Goal: Task Accomplishment & Management: Complete application form

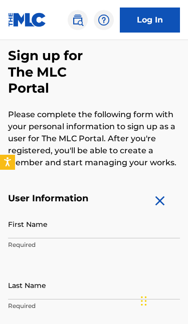
click at [149, 223] on input "First Name" at bounding box center [94, 224] width 172 height 29
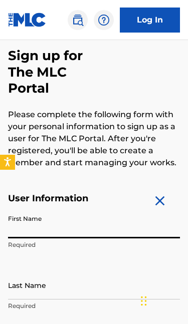
scroll to position [127, 0]
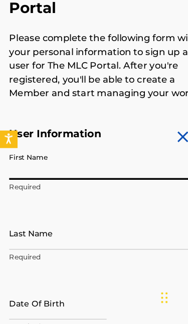
type input "US"
type input "[EMAIL_ADDRESS][DOMAIN_NAME]"
type input "[PERSON_NAME]"
type input "Kauni"
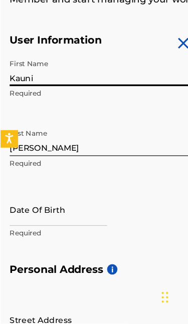
scroll to position [220, 0]
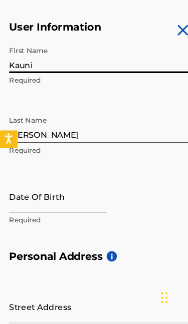
click at [83, 198] on input "text" at bounding box center [50, 212] width 85 height 29
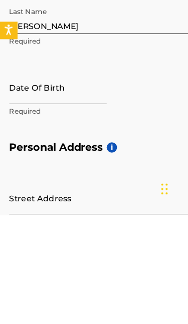
select select "7"
select select "2025"
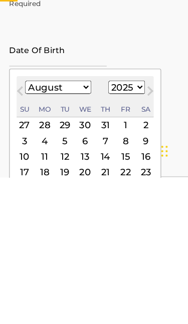
click at [127, 239] on select "1899 1900 1901 1902 1903 1904 1905 1906 1907 1908 1909 1910 1911 1912 1913 1914…" at bounding box center [111, 245] width 32 height 12
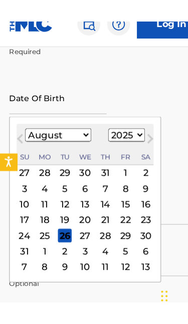
scroll to position [368, 0]
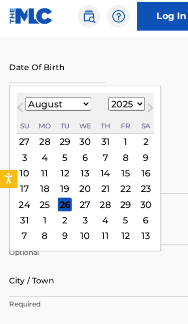
click at [60, 92] on select "January February March April May June July August September October November De…" at bounding box center [51, 97] width 58 height 12
select select "3"
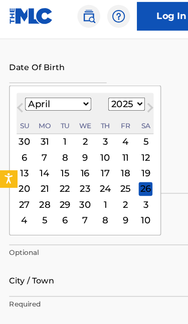
click at [18, 152] on div "13" at bounding box center [22, 158] width 12 height 12
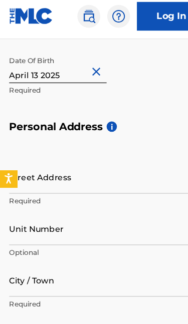
click at [125, 88] on div "Date Of Birth Required" at bounding box center [94, 72] width 172 height 45
click at [59, 62] on input "text" at bounding box center [50, 64] width 85 height 29
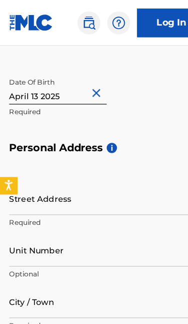
select select "3"
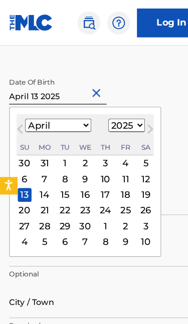
click at [125, 108] on select "1899 1900 1901 1902 1903 1904 1905 1906 1907 1908 1909 1910 1911 1912 1913 1914…" at bounding box center [111, 110] width 32 height 12
click at [124, 111] on select "1899 1900 1901 1902 1903 1904 1905 1906 1907 1908 1909 1910 1911 1912 1913 1914…" at bounding box center [111, 110] width 32 height 12
select select "1993"
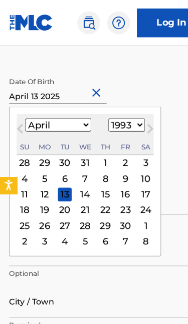
click at [153, 55] on div "First Name Kauni Required Last Name [PERSON_NAME] Required Date Of Birth [DEMOG…" at bounding box center [94, 31] width 172 height 183
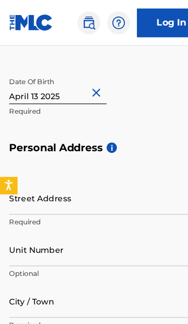
click at [113, 183] on input "Street Address" at bounding box center [94, 173] width 172 height 29
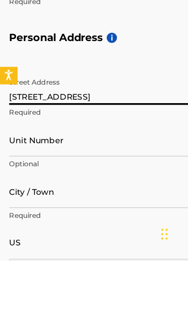
type input "[STREET_ADDRESS]"
click at [22, 204] on input "Unit Number" at bounding box center [94, 218] width 172 height 29
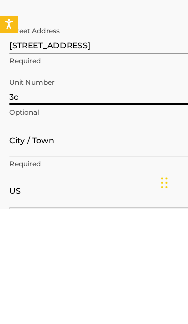
type input "3c"
click at [25, 249] on input "City / Town" at bounding box center [94, 263] width 172 height 29
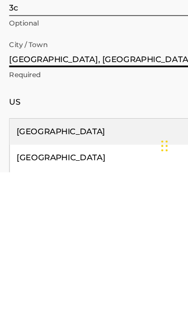
scroll to position [-1, 0]
type input "[GEOGRAPHIC_DATA], [GEOGRAPHIC_DATA]"
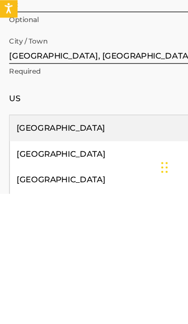
click at [15, 235] on input "US" at bounding box center [14, 240] width 12 height 11
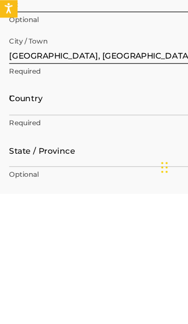
scroll to position [537, 0]
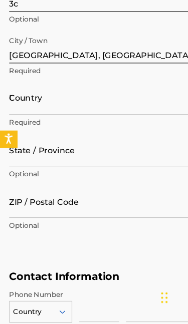
click at [121, 158] on input "State / Province" at bounding box center [94, 172] width 172 height 29
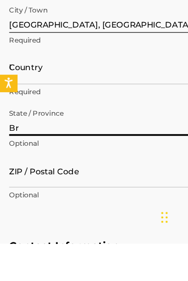
type input "B"
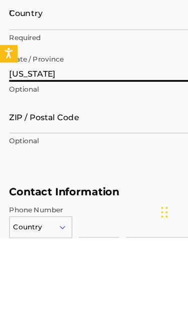
type input "[US_STATE]"
click at [136, 203] on input "ZIP / Postal Code" at bounding box center [94, 217] width 172 height 29
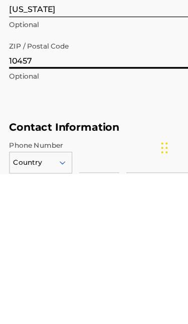
scroll to position [583, 0]
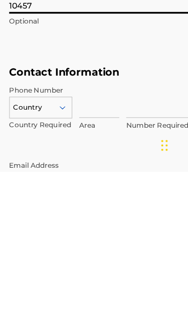
type input "10457"
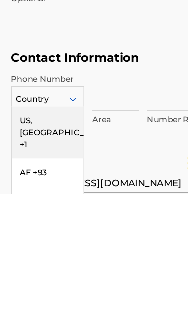
click at [100, 233] on input at bounding box center [86, 247] width 35 height 29
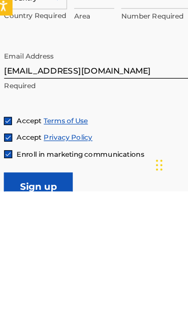
scroll to position [715, 0]
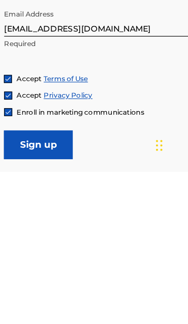
click at [45, 288] on input "Sign up" at bounding box center [38, 300] width 60 height 25
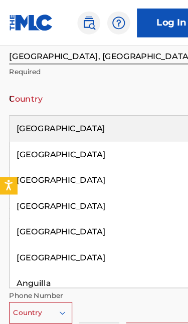
click at [120, 111] on div "[GEOGRAPHIC_DATA]" at bounding box center [94, 112] width 171 height 23
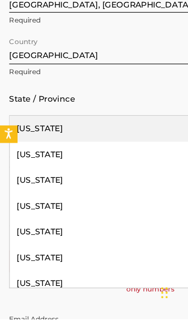
type input "n"
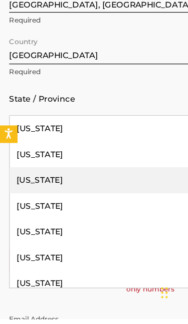
type input "M"
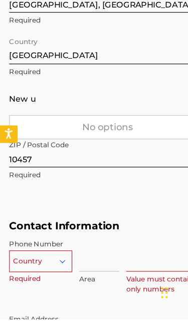
type input "New"
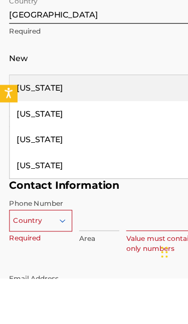
click at [104, 214] on div "[US_STATE]" at bounding box center [94, 225] width 171 height 23
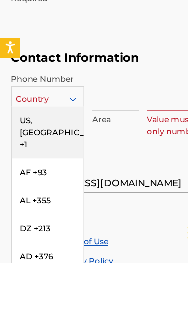
scroll to position [0, 0]
click at [34, 206] on div "US, [GEOGRAPHIC_DATA] +1" at bounding box center [36, 225] width 54 height 39
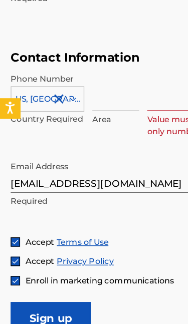
click at [83, 136] on input at bounding box center [86, 150] width 35 height 29
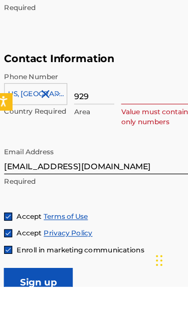
type input "929"
click at [135, 136] on input at bounding box center [142, 150] width 65 height 29
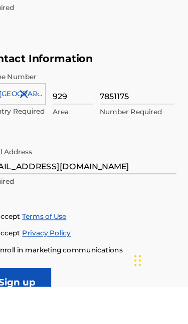
type input "7851175"
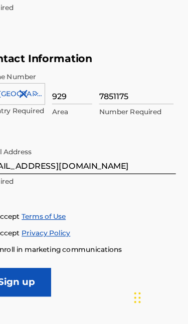
click at [26, 275] on input "Sign up" at bounding box center [38, 287] width 60 height 25
